Goal: Task Accomplishment & Management: Use online tool/utility

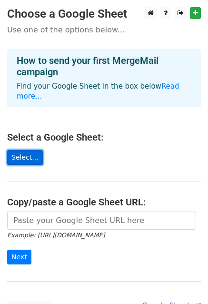
click at [25, 150] on link "Select..." at bounding box center [25, 157] width 36 height 15
click at [19, 151] on link "Select..." at bounding box center [25, 157] width 36 height 15
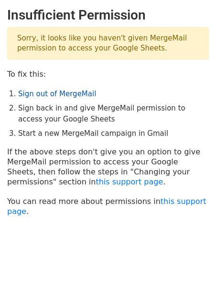
click at [68, 93] on link "Sign out of MergeMail" at bounding box center [57, 94] width 78 height 9
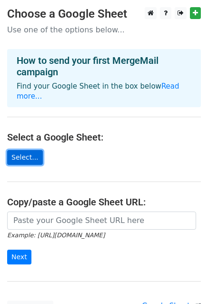
click at [29, 151] on link "Select..." at bounding box center [25, 157] width 36 height 15
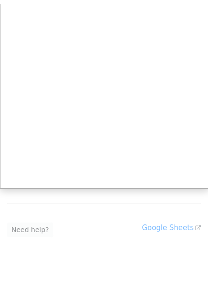
scroll to position [76, 0]
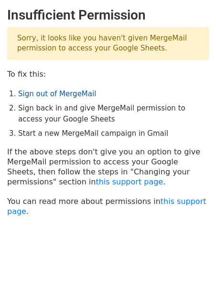
click at [63, 94] on link "Sign out of MergeMail" at bounding box center [57, 94] width 78 height 9
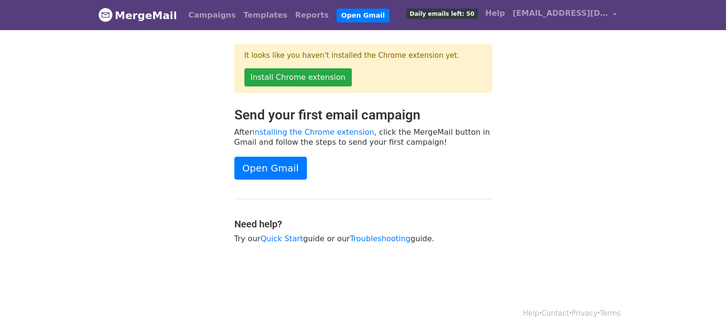
click at [276, 153] on div "Send your first email campaign After installing the Chrome extension , click th…" at bounding box center [363, 180] width 272 height 146
click at [282, 164] on link "Open Gmail" at bounding box center [270, 167] width 73 height 23
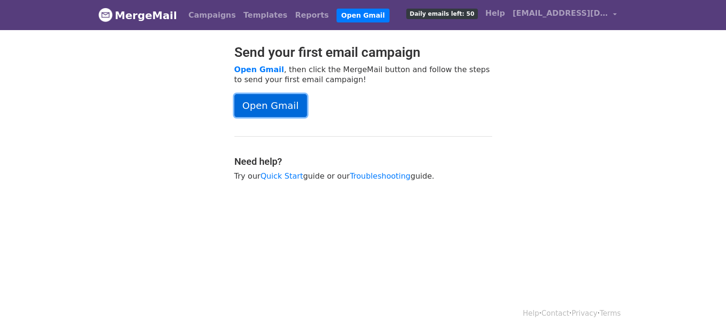
click at [262, 95] on link "Open Gmail" at bounding box center [270, 105] width 73 height 23
click at [604, 17] on span "[EMAIL_ADDRESS][DOMAIN_NAME]" at bounding box center [559, 13] width 95 height 11
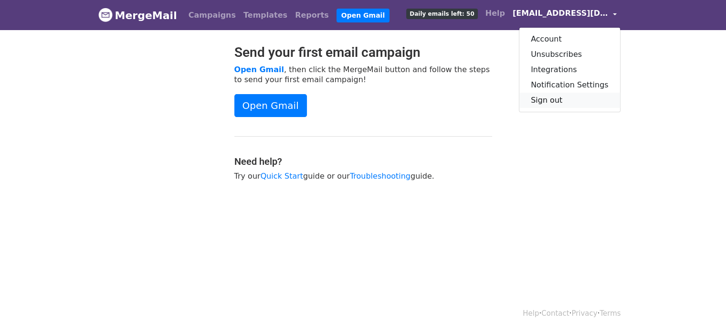
click at [558, 103] on link "Sign out" at bounding box center [569, 100] width 101 height 15
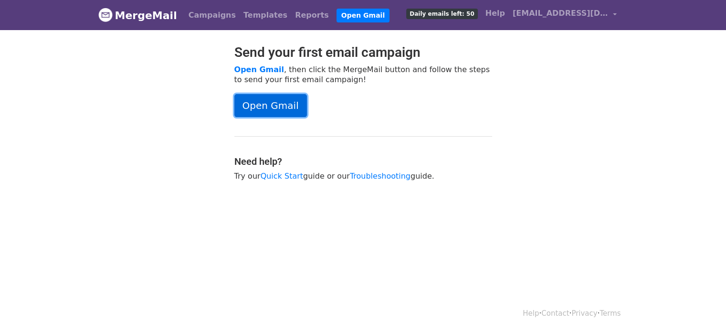
click at [267, 104] on link "Open Gmail" at bounding box center [270, 105] width 73 height 23
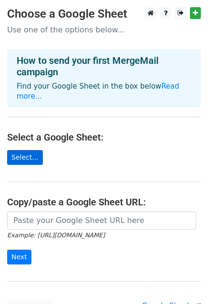
click at [26, 150] on link "Select..." at bounding box center [25, 157] width 36 height 15
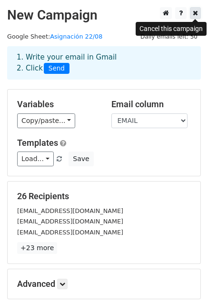
click at [195, 15] on icon at bounding box center [195, 13] width 5 height 7
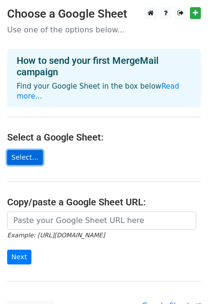
click at [17, 151] on link "Select..." at bounding box center [25, 157] width 36 height 15
click at [28, 150] on link "Select..." at bounding box center [25, 157] width 36 height 15
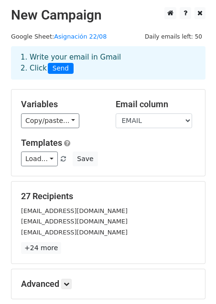
scroll to position [48, 0]
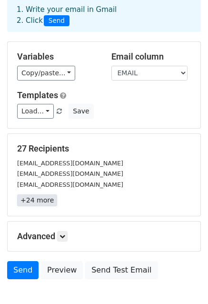
click at [36, 202] on link "+24 more" at bounding box center [37, 201] width 40 height 12
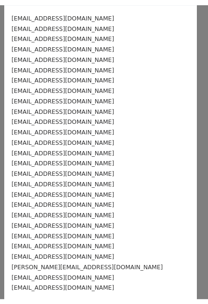
scroll to position [0, 0]
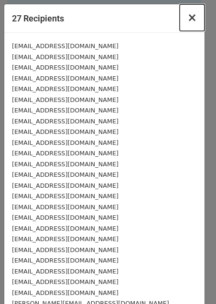
click at [187, 18] on span "×" at bounding box center [192, 17] width 10 height 13
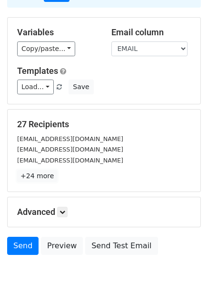
scroll to position [95, 0]
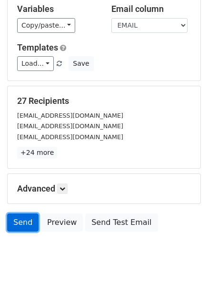
click at [25, 221] on link "Send" at bounding box center [22, 223] width 31 height 18
click at [23, 220] on link "Send" at bounding box center [22, 223] width 31 height 18
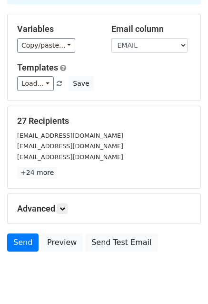
scroll to position [103, 0]
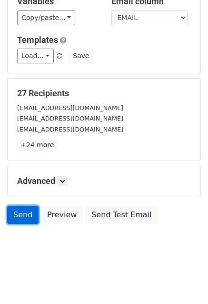
click at [10, 215] on link "Send" at bounding box center [22, 215] width 31 height 18
click at [22, 205] on form "Variables Copy/paste... {{EMAIL}} {{EMPRESA}} Email column EMAIL EMPRESA Templa…" at bounding box center [104, 107] width 194 height 243
click at [27, 219] on link "Send" at bounding box center [22, 215] width 31 height 18
click at [22, 213] on link "Send" at bounding box center [22, 215] width 31 height 18
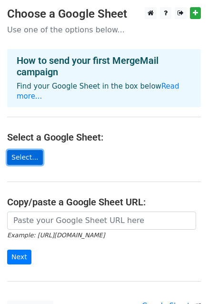
click at [26, 150] on link "Select..." at bounding box center [25, 157] width 36 height 15
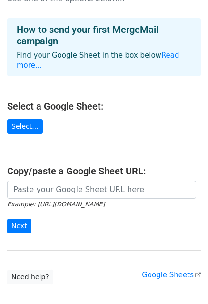
scroll to position [48, 0]
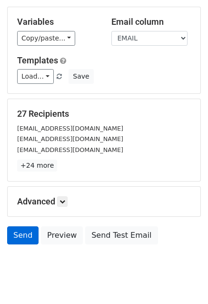
scroll to position [95, 0]
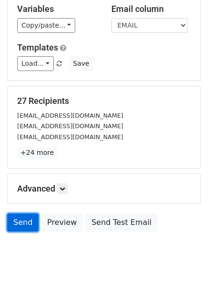
click at [26, 222] on link "Send" at bounding box center [22, 223] width 31 height 18
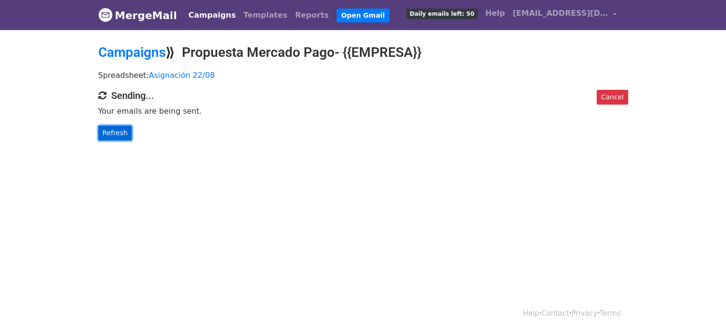
click at [118, 133] on link "Refresh" at bounding box center [115, 132] width 34 height 15
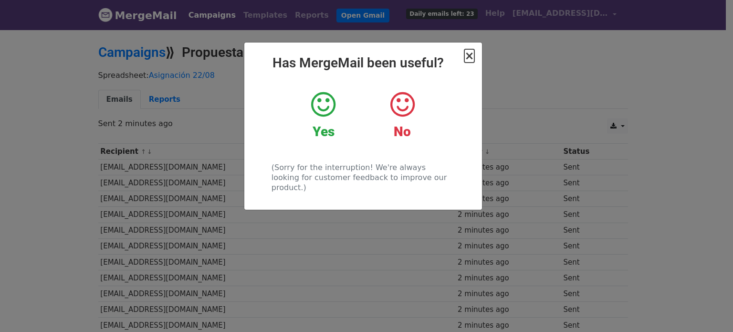
click at [471, 59] on span "×" at bounding box center [469, 55] width 10 height 13
